Goal: Task Accomplishment & Management: Manage account settings

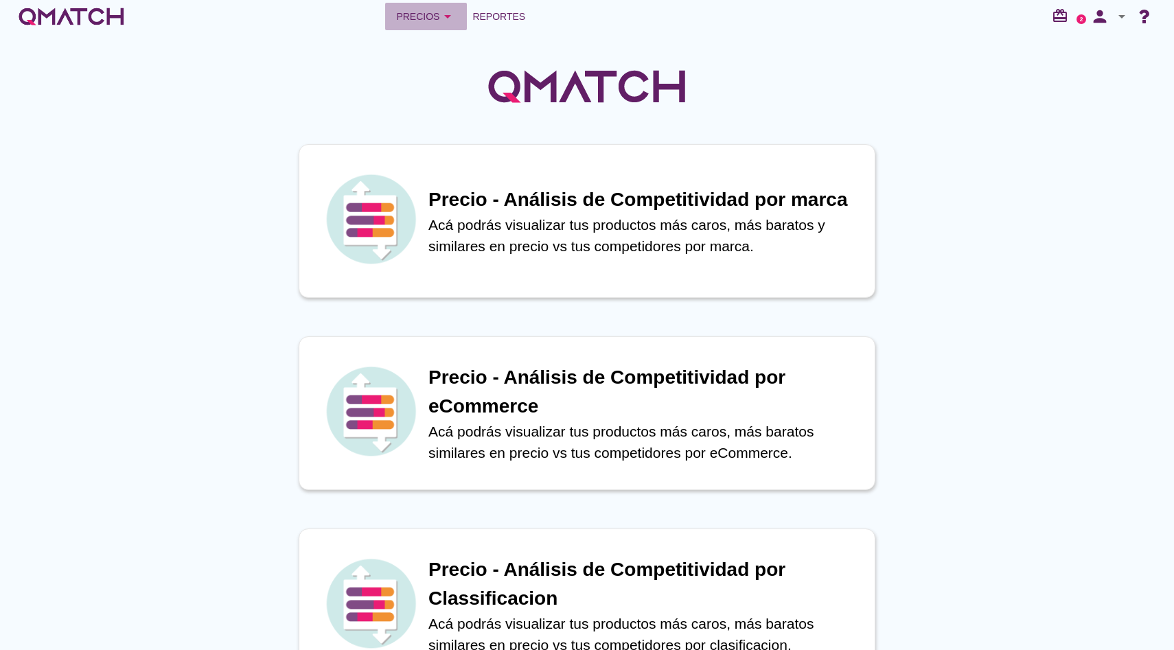
click at [443, 3] on button "Precios arrow_drop_down" at bounding box center [426, 16] width 82 height 27
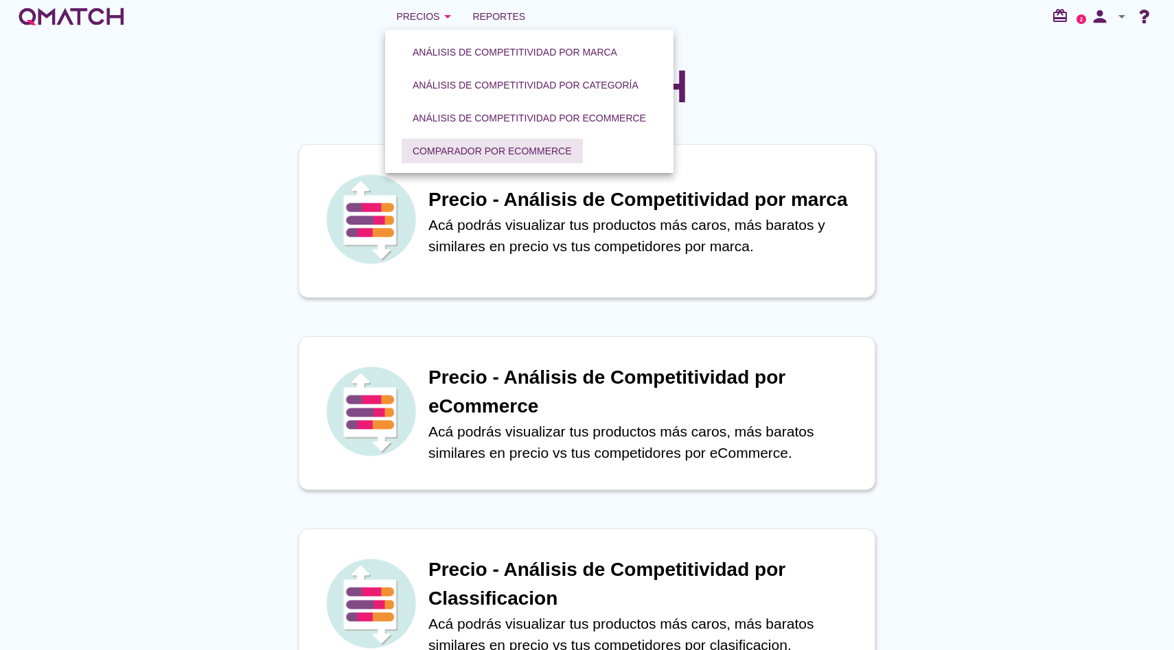
click at [500, 146] on div "Comparador por eCommerce" at bounding box center [492, 151] width 159 height 14
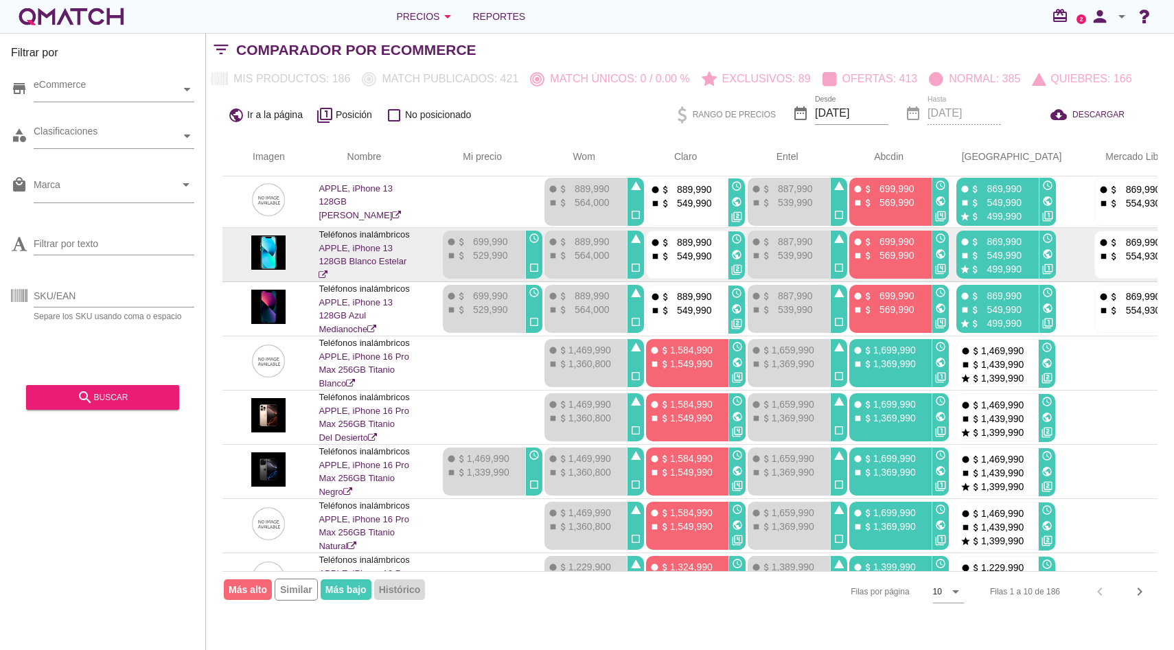
scroll to position [0, 126]
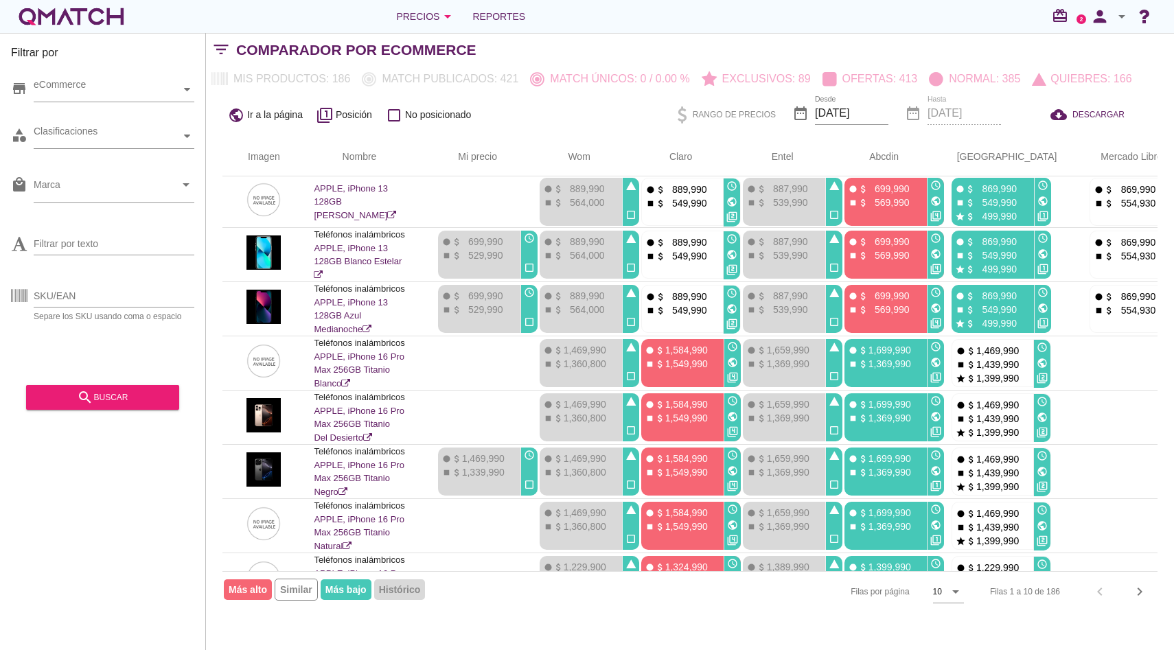
click at [1124, 16] on icon "arrow_drop_down" at bounding box center [1122, 16] width 16 height 16
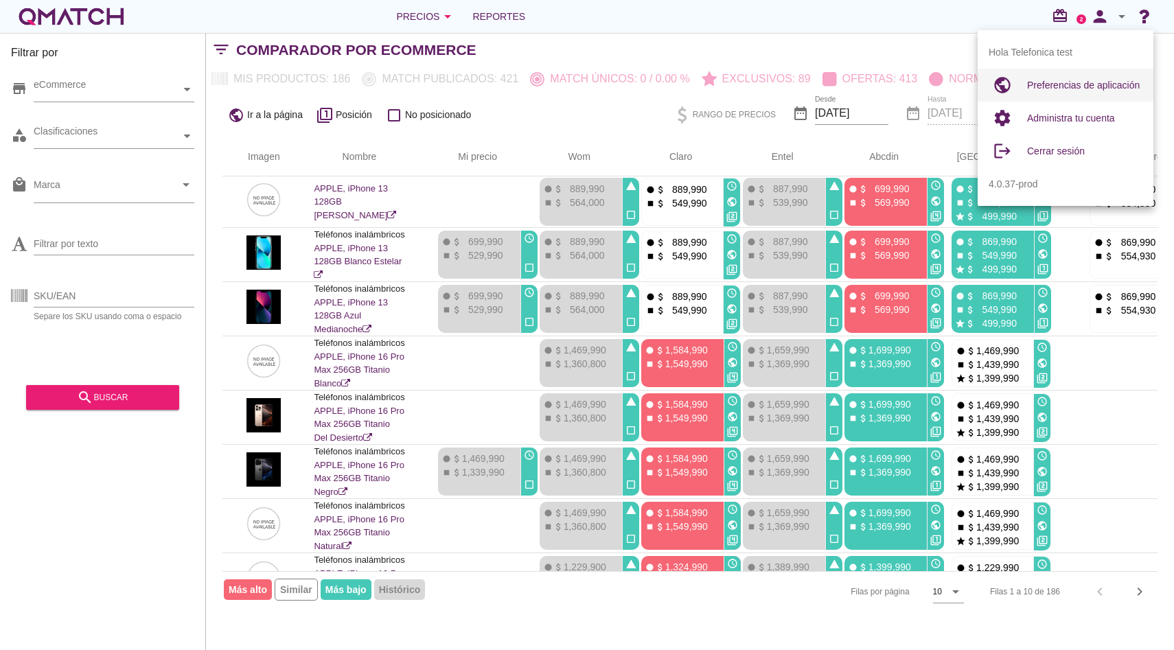
click at [1040, 78] on div "Preferencias de aplicación" at bounding box center [1084, 85] width 115 height 16
radio input "true"
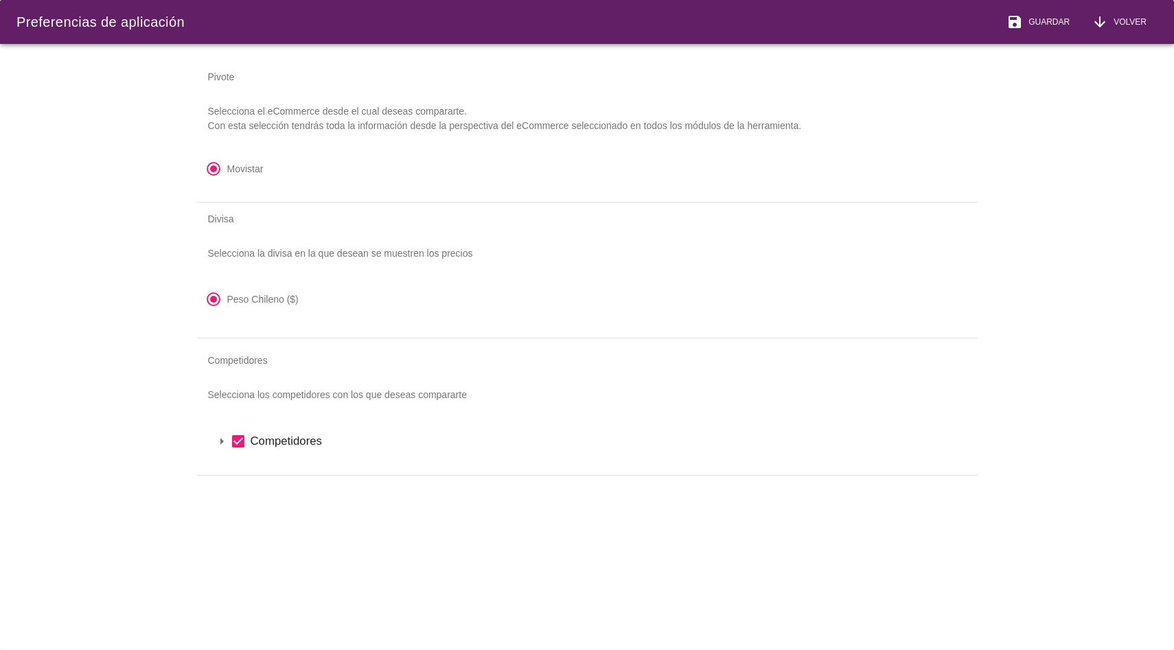
click at [218, 441] on icon "arrow_drop_down" at bounding box center [222, 441] width 16 height 16
click at [242, 468] on icon "arrow_drop_down" at bounding box center [239, 465] width 16 height 16
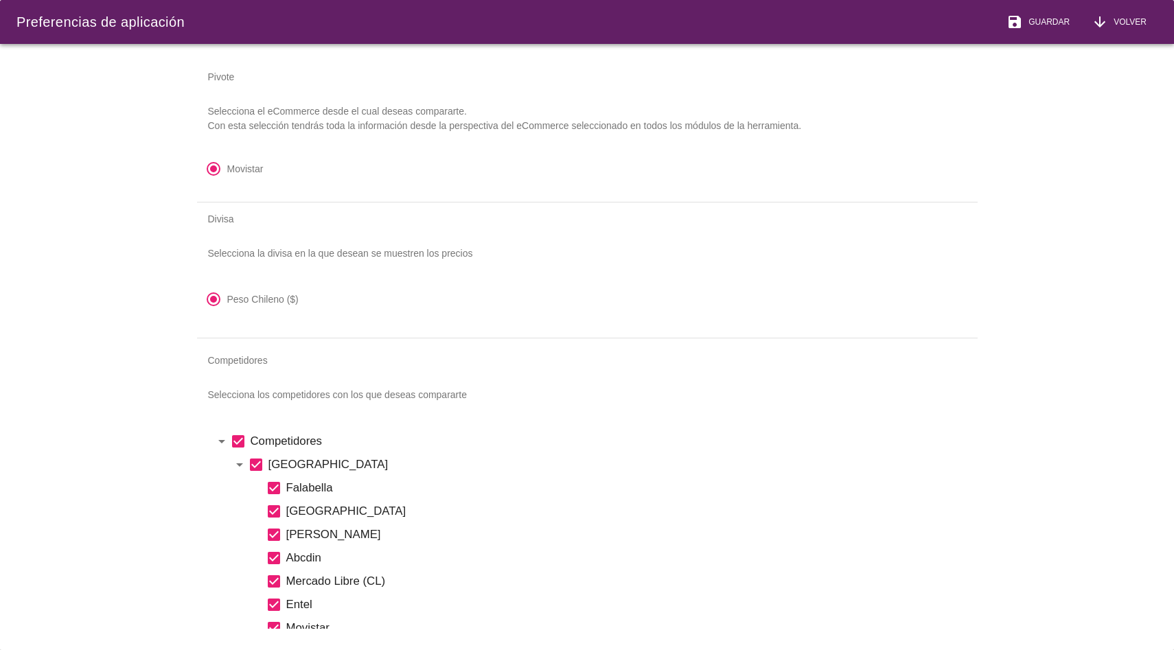
scroll to position [107, 0]
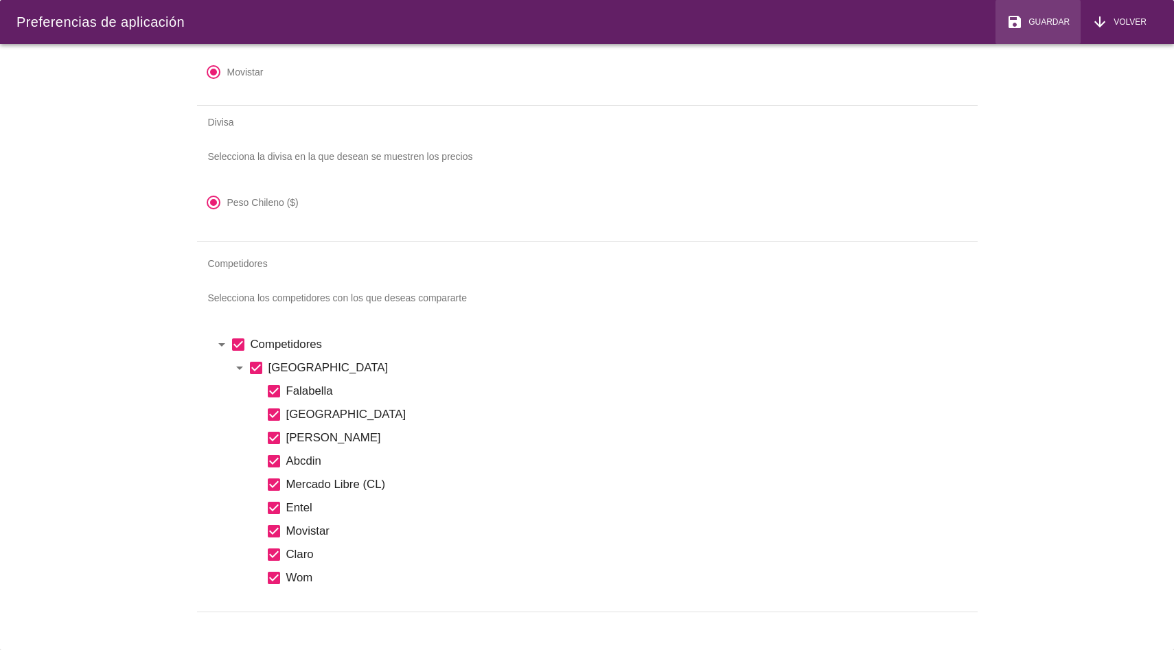
click at [1066, 14] on div "save Guardar" at bounding box center [1037, 22] width 63 height 16
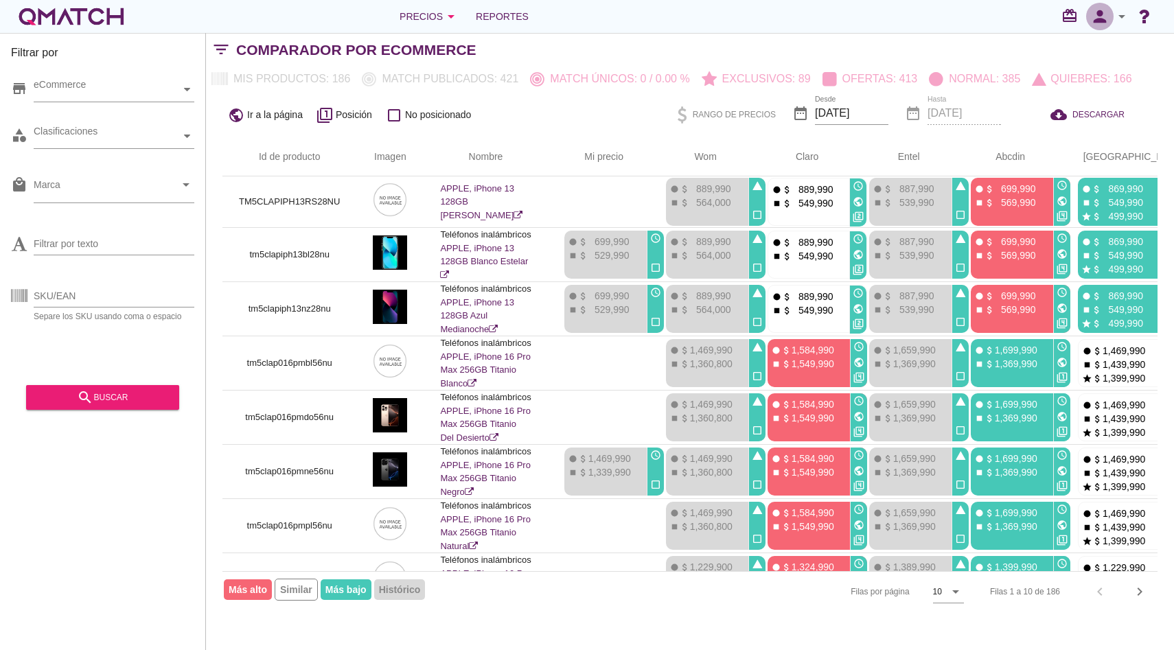
click at [1103, 14] on icon "person" at bounding box center [1099, 16] width 27 height 19
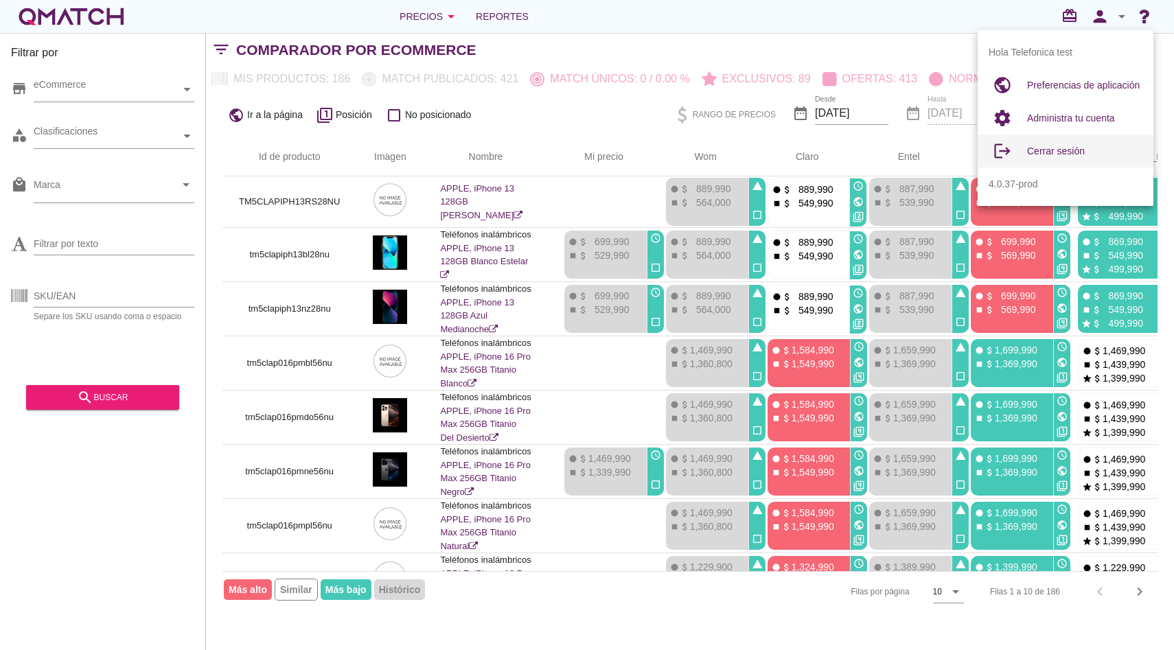
click at [1080, 157] on div "Cerrar sesión" at bounding box center [1084, 151] width 115 height 16
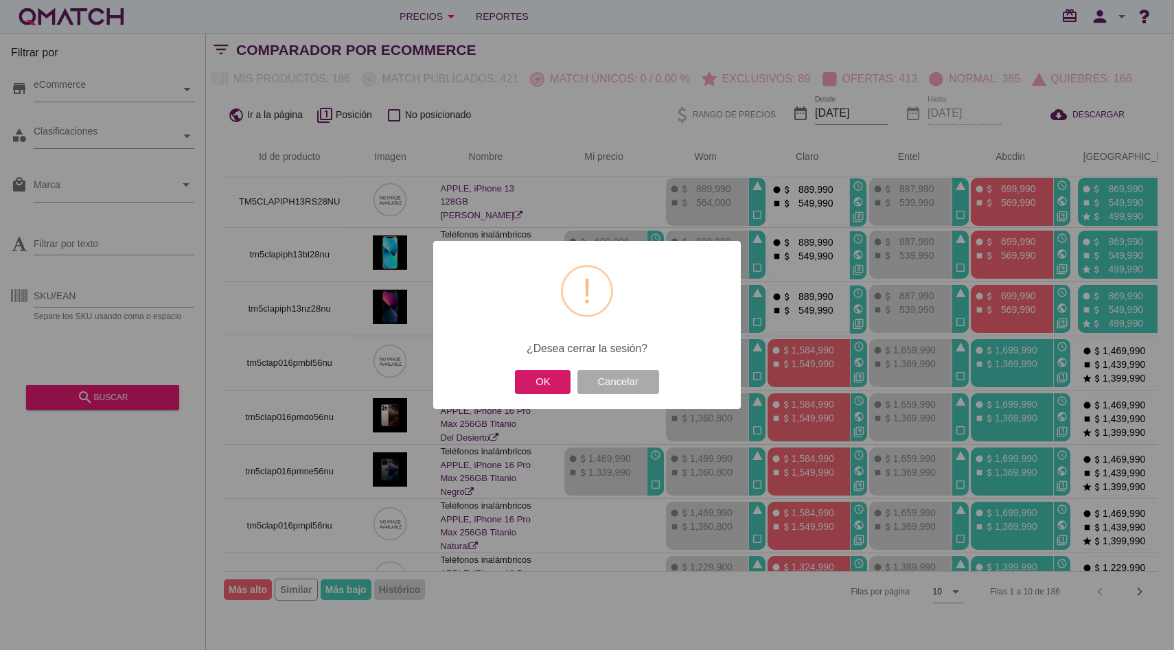
click at [542, 370] on button "OK" at bounding box center [543, 382] width 56 height 24
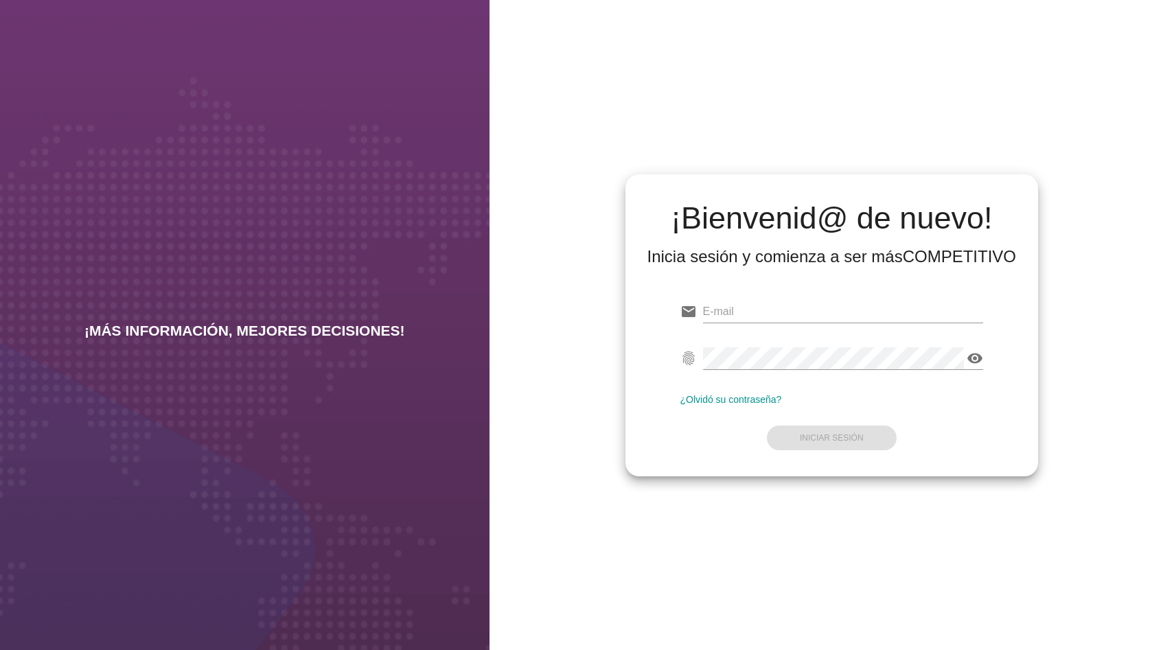
type input "dmadrid@qmatch.cl"
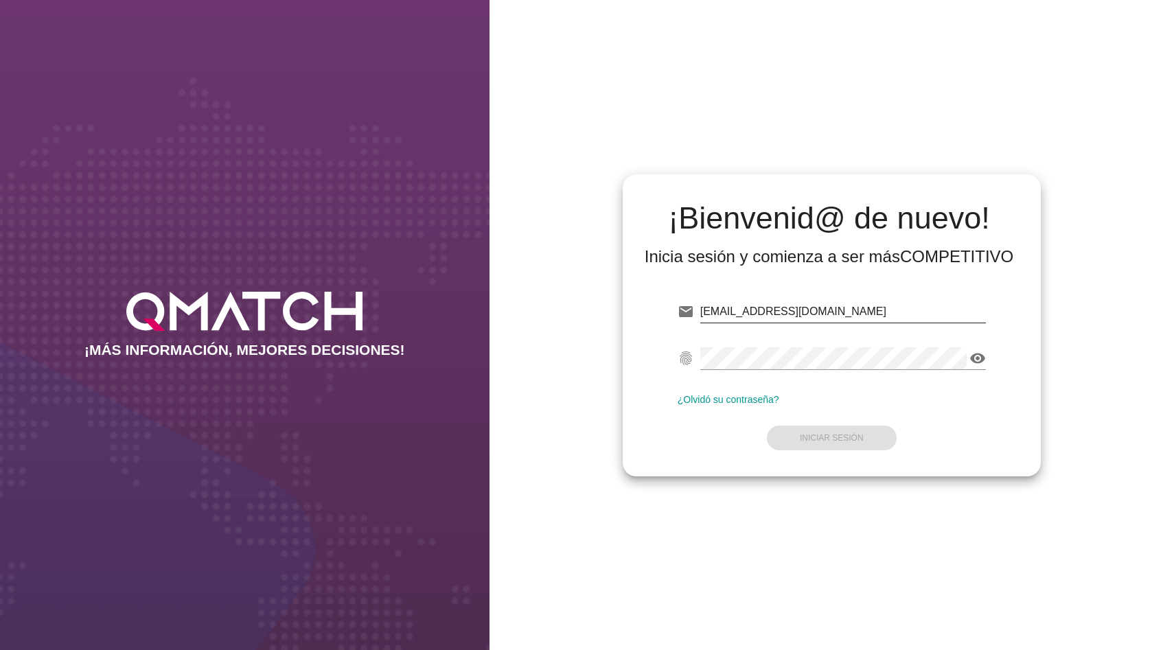
click at [735, 304] on input "[EMAIL_ADDRESS][DOMAIN_NAME]" at bounding box center [843, 312] width 286 height 22
type input "holivares@smu.cl"
